Goal: Complete application form

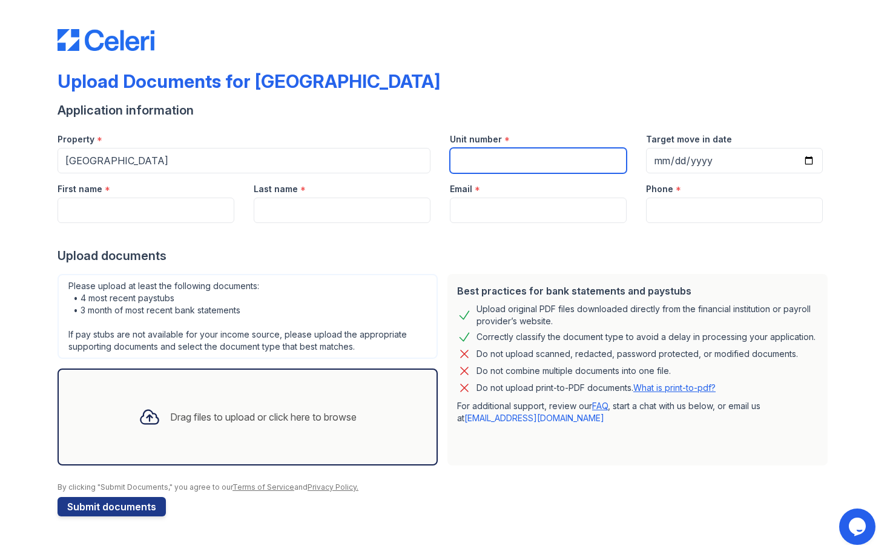
click at [546, 149] on input "Unit number" at bounding box center [538, 160] width 177 height 25
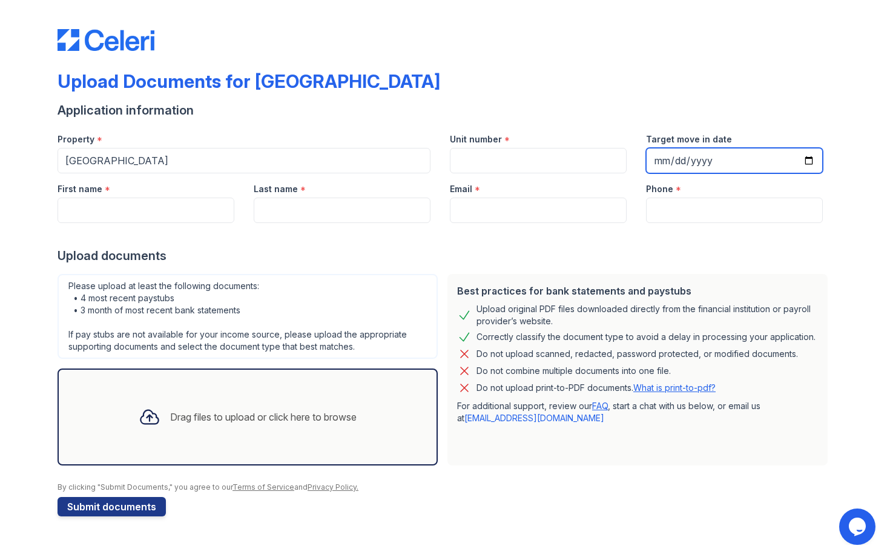
click at [688, 170] on input "Target move in date" at bounding box center [734, 160] width 177 height 25
click at [691, 164] on input "Target move in date" at bounding box center [734, 160] width 177 height 25
click at [813, 158] on input "Target move in date" at bounding box center [734, 160] width 177 height 25
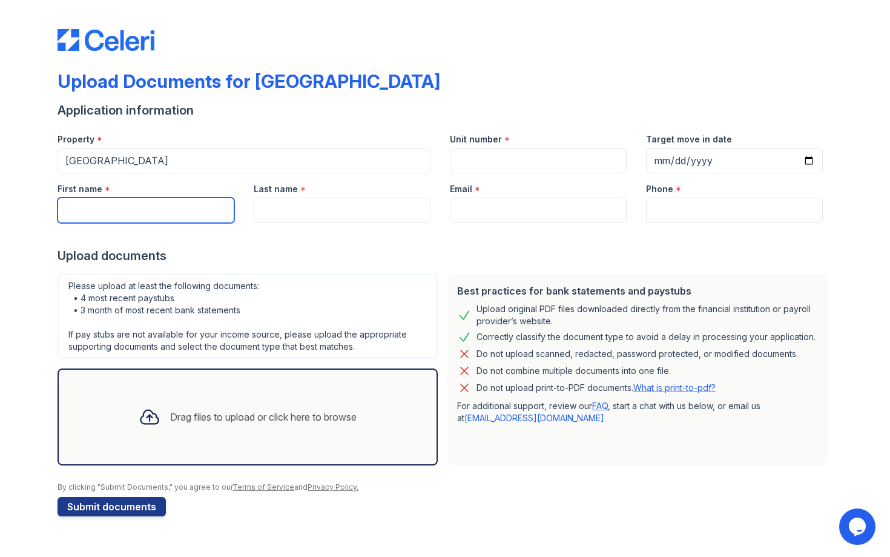
click at [193, 202] on input "First name" at bounding box center [146, 209] width 177 height 25
type input "Amirah"
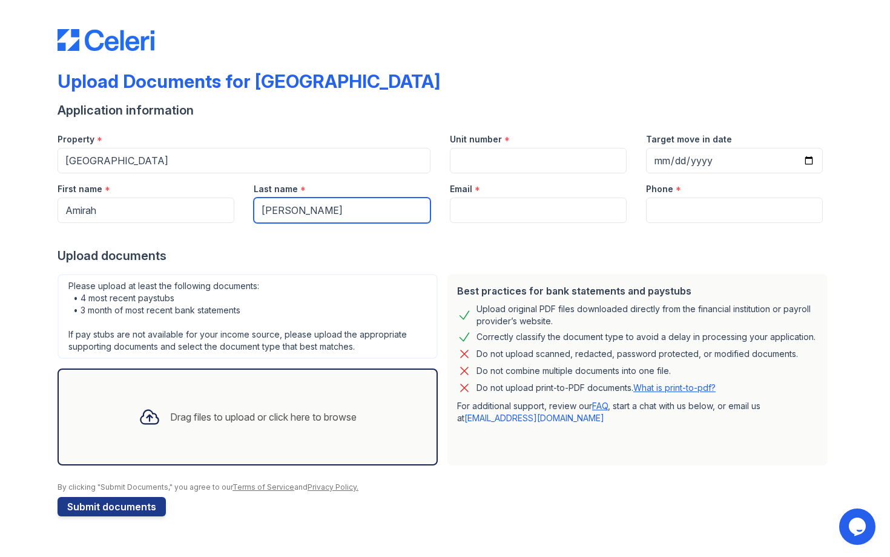
type input "[PERSON_NAME]"
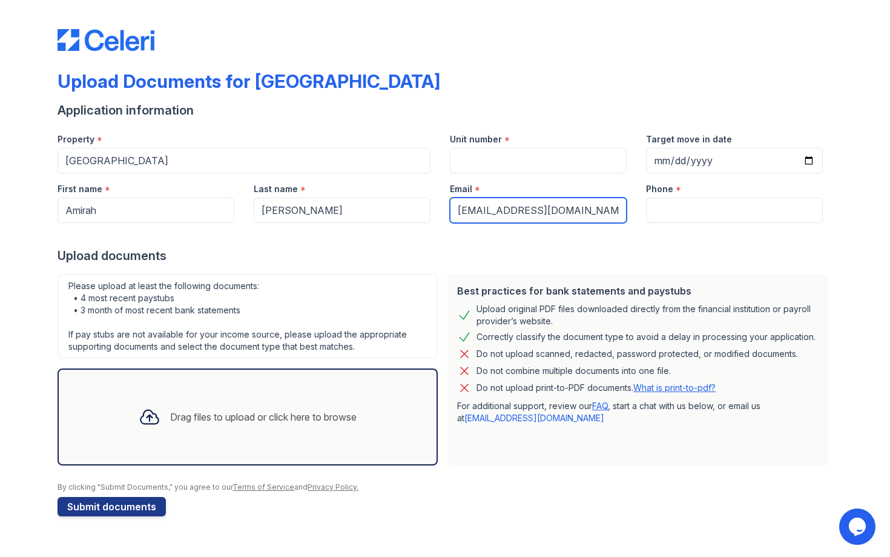
type input "[EMAIL_ADDRESS][DOMAIN_NAME]"
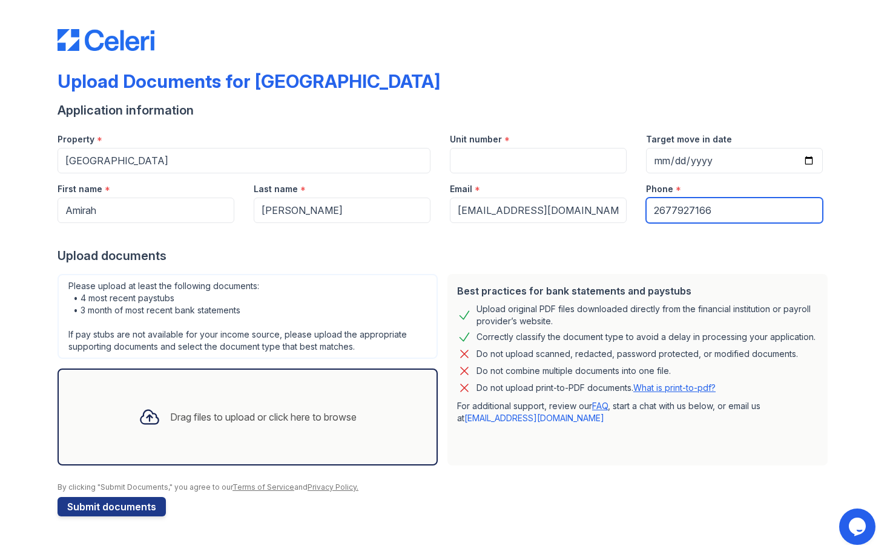
type input "2677927166"
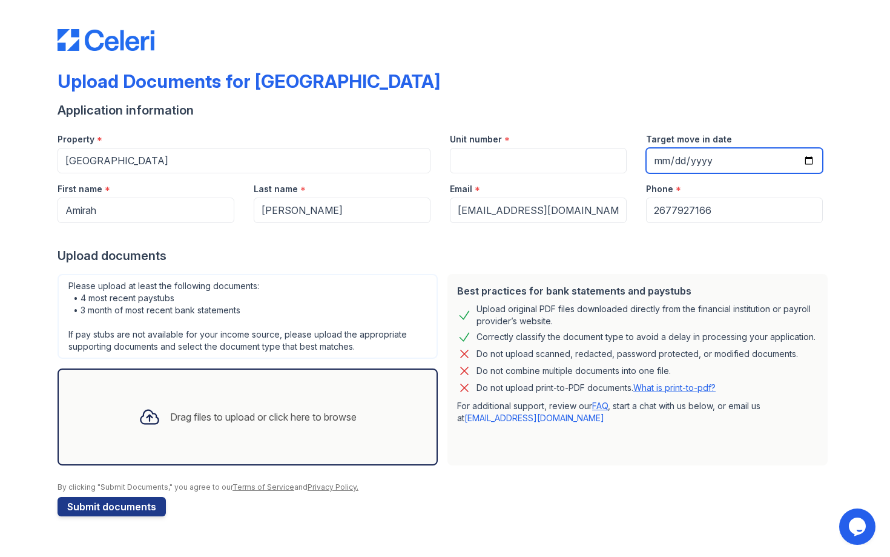
click at [669, 159] on input "Target move in date" at bounding box center [734, 160] width 177 height 25
click at [669, 158] on input "Target move in date" at bounding box center [734, 160] width 177 height 25
click at [796, 157] on input "Target move in date" at bounding box center [734, 160] width 177 height 25
click at [809, 160] on input "Target move in date" at bounding box center [734, 160] width 177 height 25
type input "[DATE]"
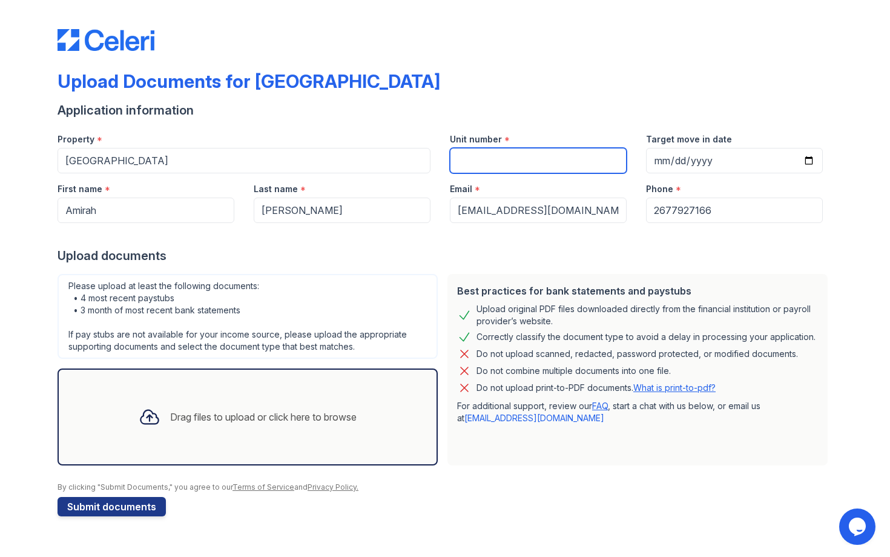
click at [561, 159] on input "Unit number" at bounding box center [538, 160] width 177 height 25
click at [288, 401] on div "Drag files to upload or click here to browse" at bounding box center [247, 416] width 237 height 41
